Goal: Task Accomplishment & Management: Manage account settings

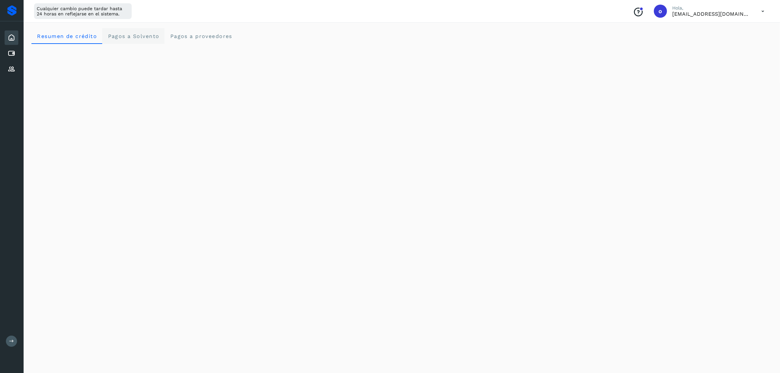
click at [149, 37] on span "Pagos a Solvento" at bounding box center [133, 36] width 52 height 6
click at [184, 33] on span "Pagos a proveedores" at bounding box center [201, 36] width 63 height 6
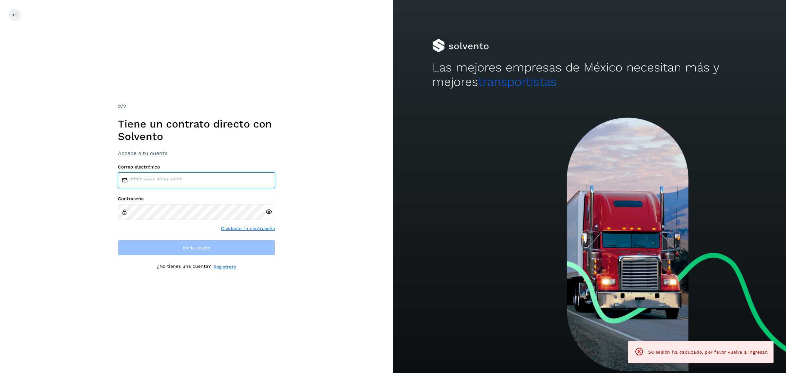
type input "**********"
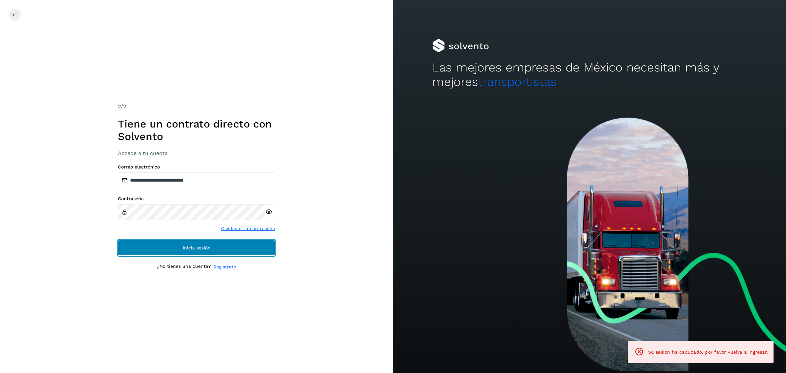
click at [200, 242] on button "Inicia sesión" at bounding box center [196, 248] width 157 height 16
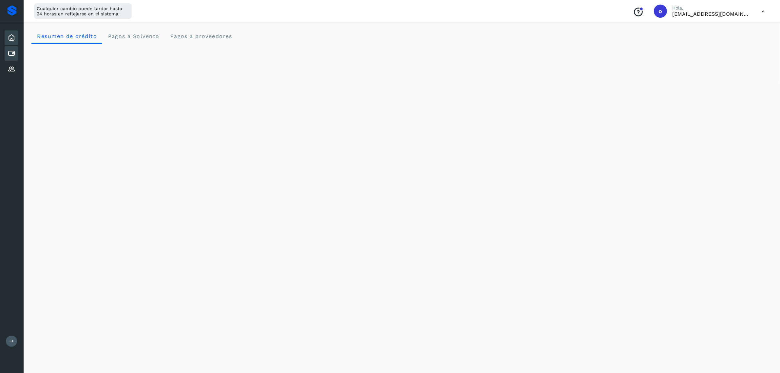
click at [9, 53] on icon at bounding box center [12, 53] width 8 height 8
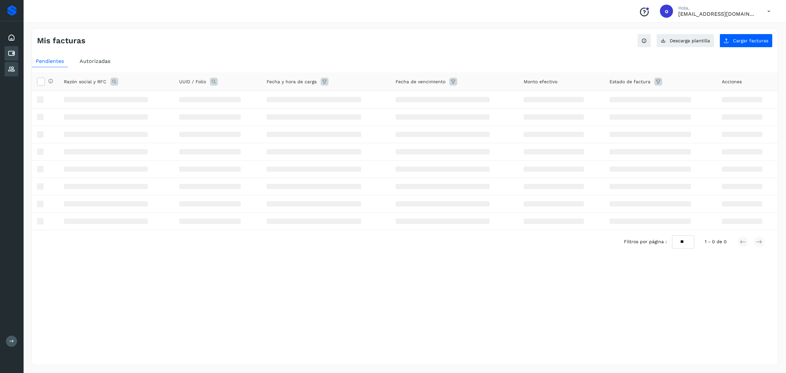
click at [12, 65] on icon at bounding box center [12, 69] width 8 height 8
